Goal: Find specific page/section: Find specific page/section

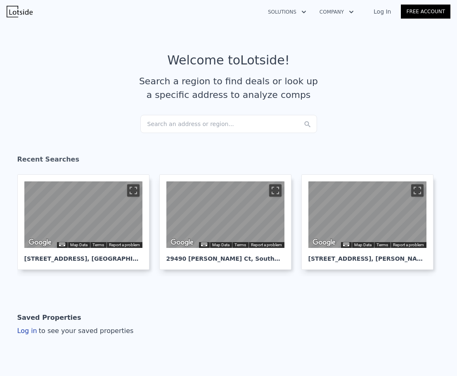
click at [198, 131] on div "Search an address or region..." at bounding box center [228, 124] width 177 height 18
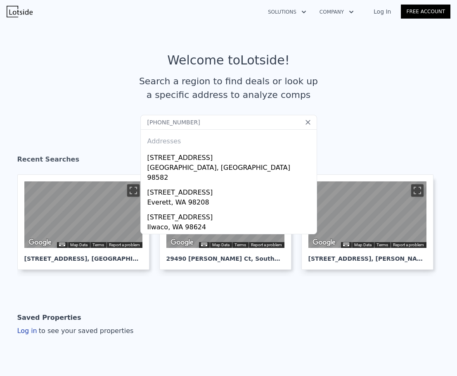
click at [208, 127] on input "[PHONE_NUMBER]" at bounding box center [228, 122] width 177 height 15
paste input "[STREET_ADDRESS]"
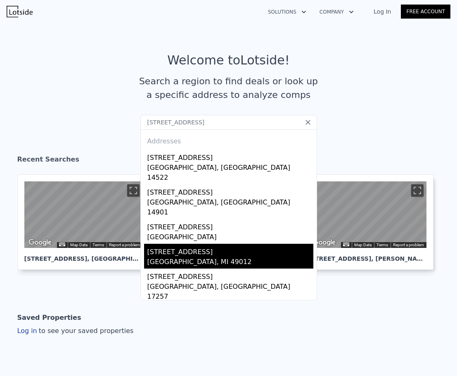
type input "[STREET_ADDRESS]"
click at [257, 243] on div "[STREET_ADDRESS]" at bounding box center [230, 249] width 166 height 13
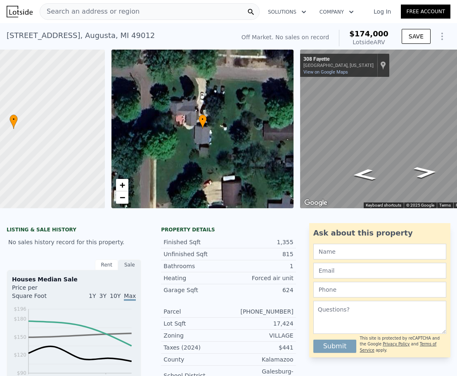
scroll to position [0, 119]
